Goal: Task Accomplishment & Management: Complete application form

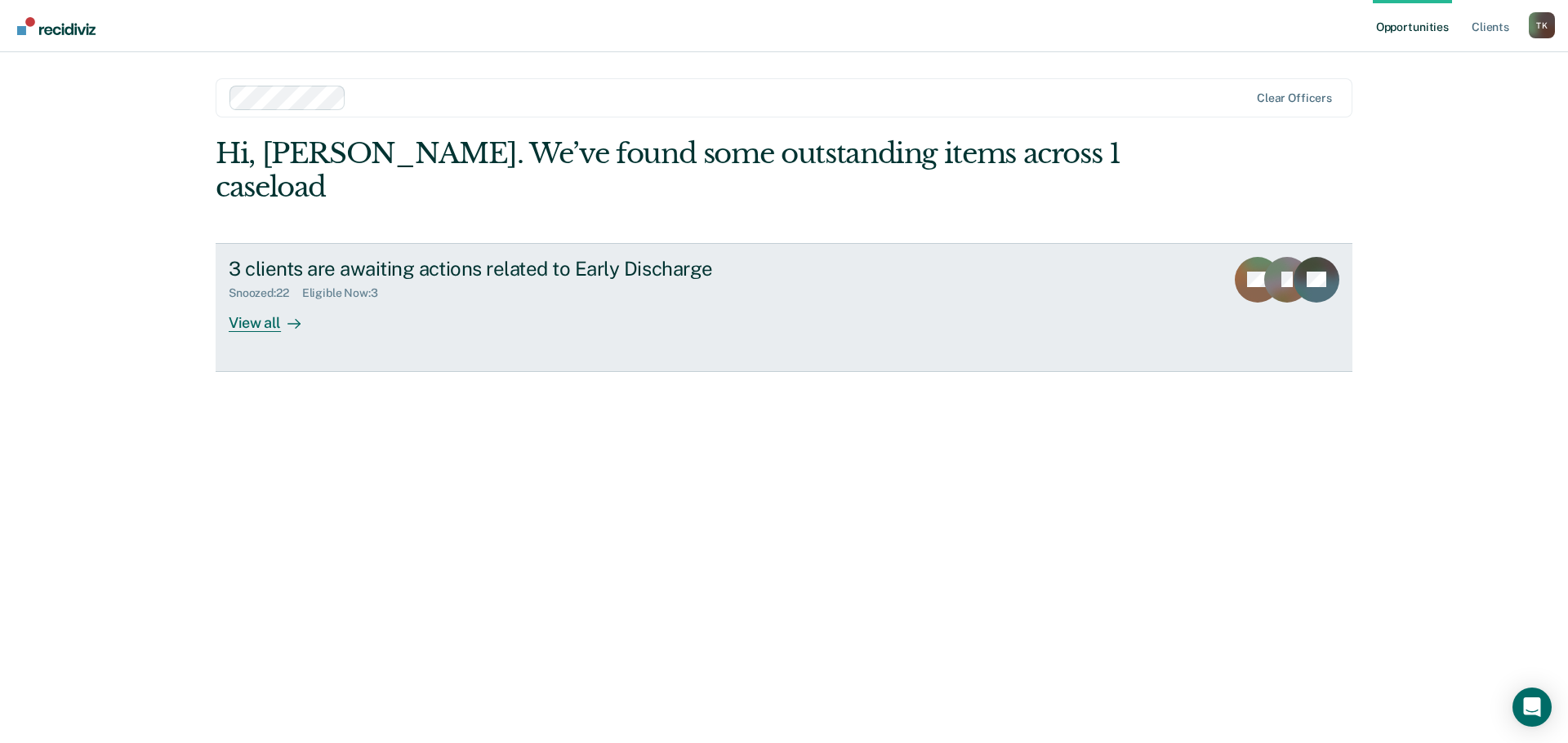
click at [266, 300] on div "View all" at bounding box center [274, 316] width 91 height 32
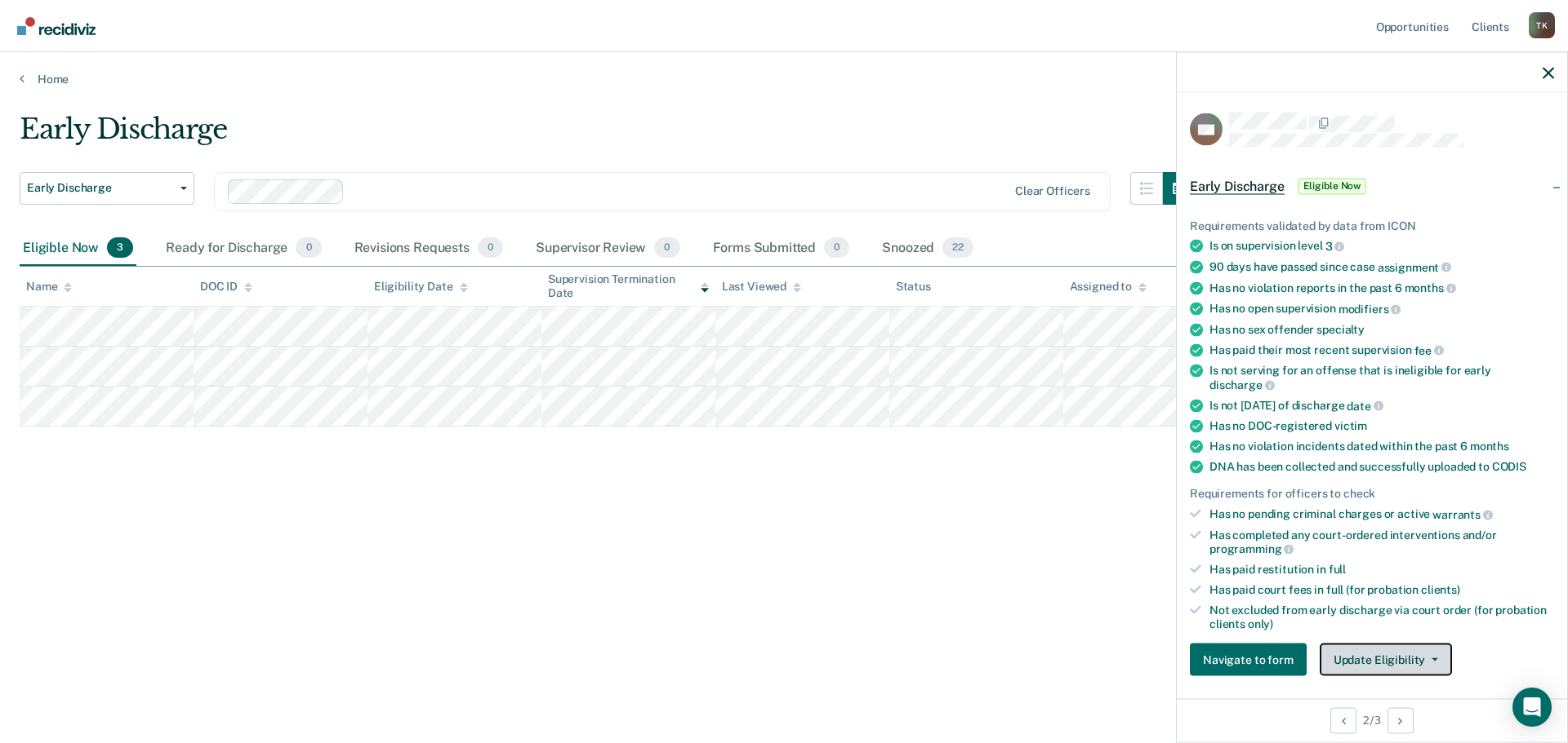
click at [1432, 658] on icon "button" at bounding box center [1434, 659] width 7 height 3
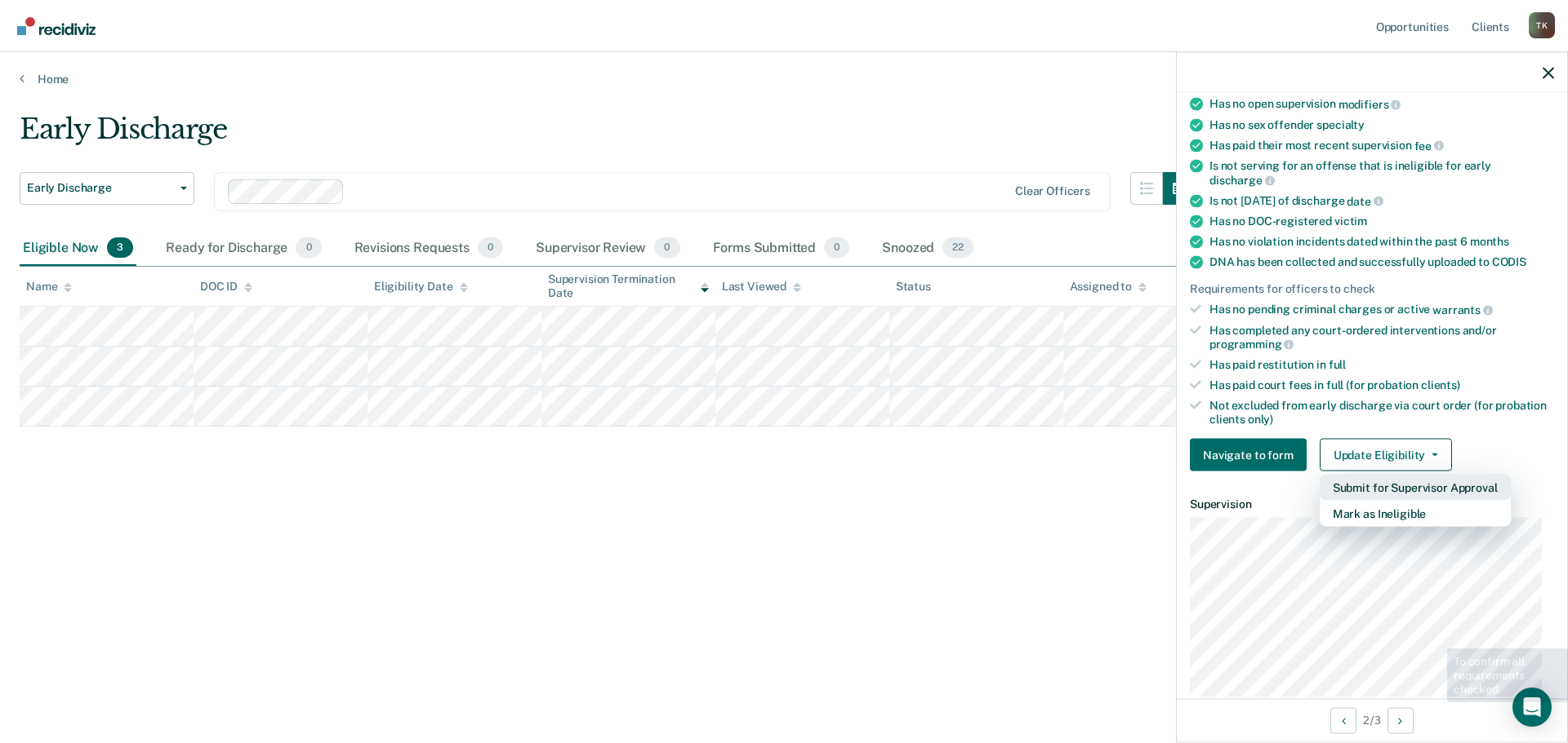
scroll to position [250, 0]
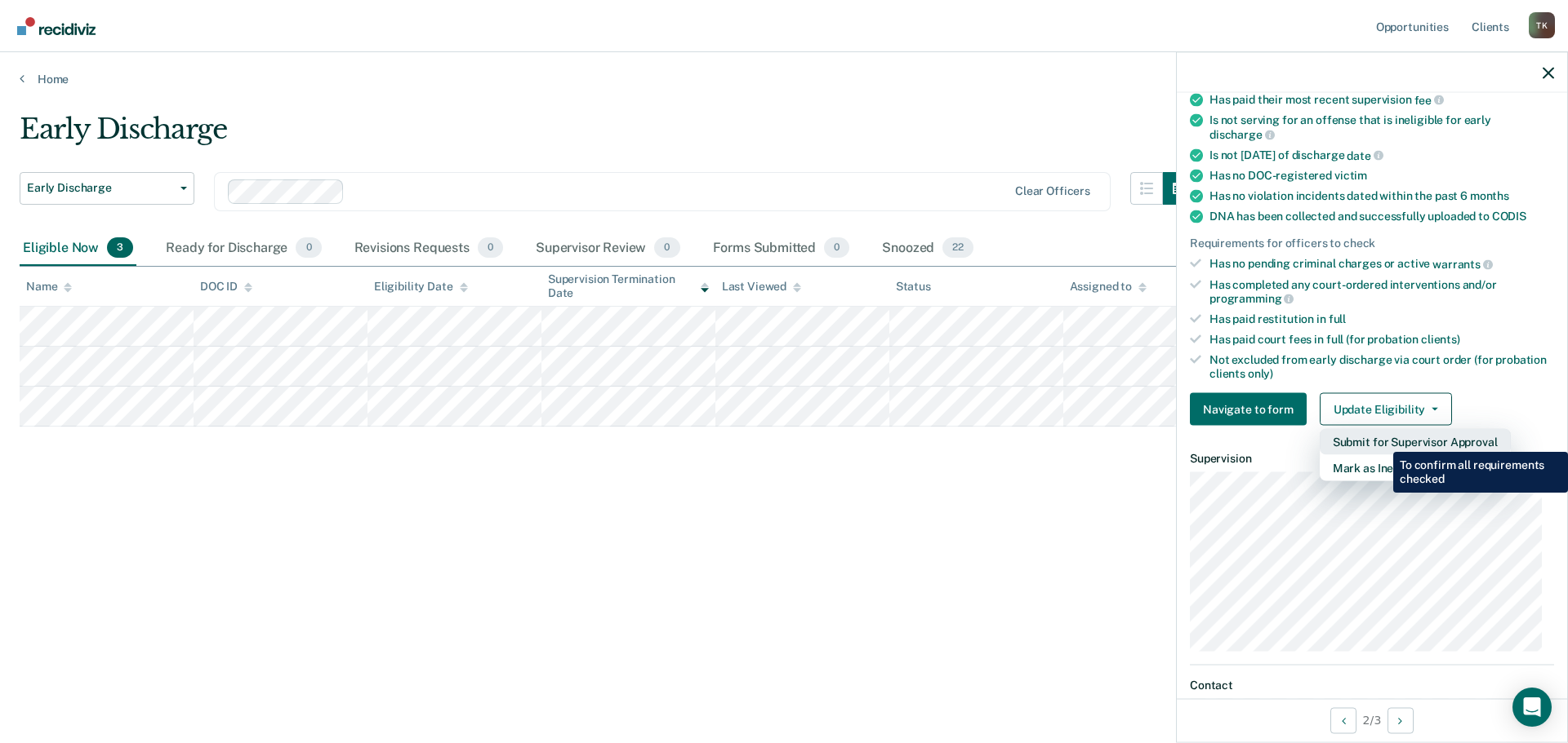
click at [1380, 440] on button "Submit for Supervisor Approval" at bounding box center [1414, 443] width 191 height 26
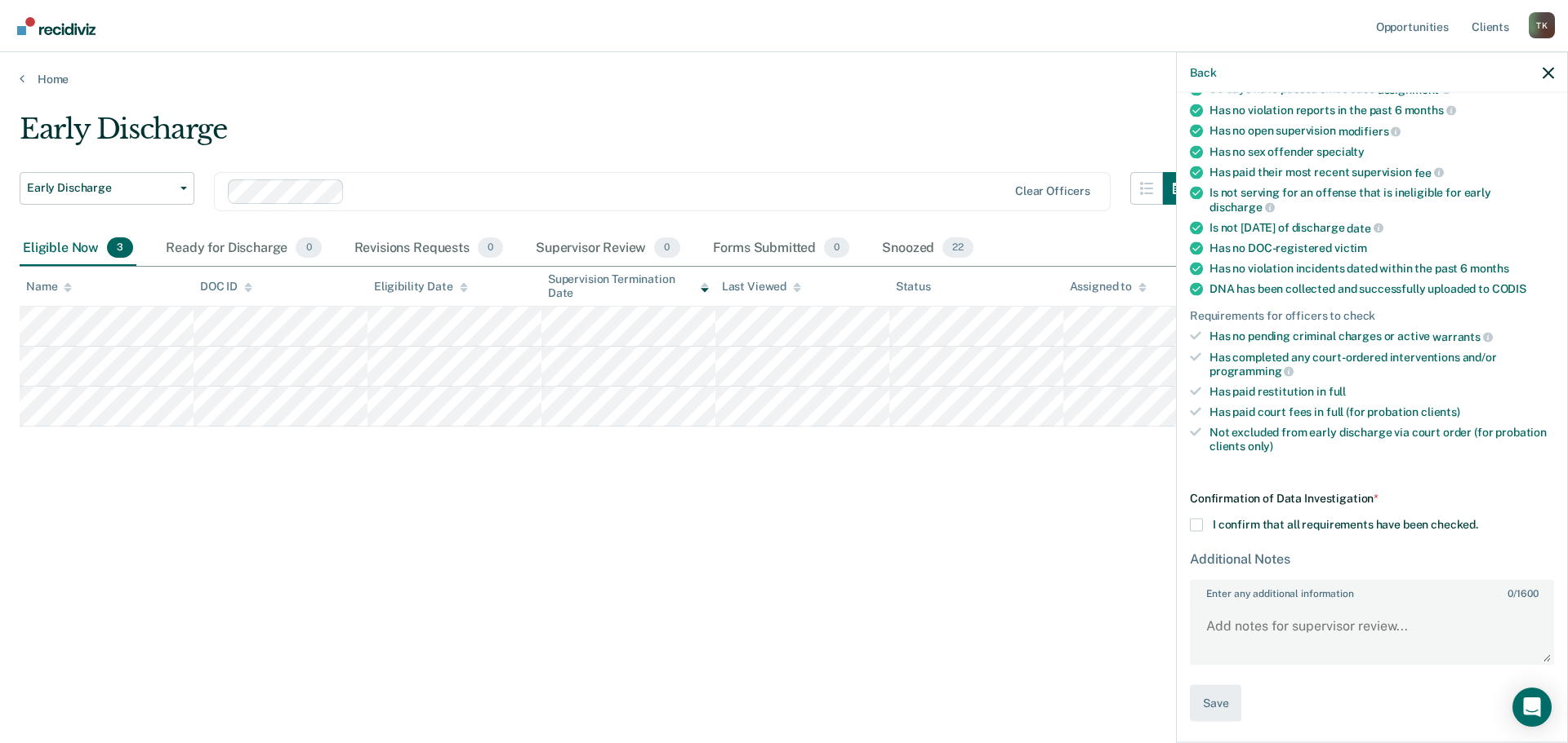
click at [1199, 525] on span at bounding box center [1197, 525] width 13 height 13
click at [1478, 519] on input "I confirm that all requirements have been checked." at bounding box center [1478, 519] width 0 height 0
click at [1218, 703] on button "Save" at bounding box center [1216, 703] width 52 height 37
